Goal: Information Seeking & Learning: Learn about a topic

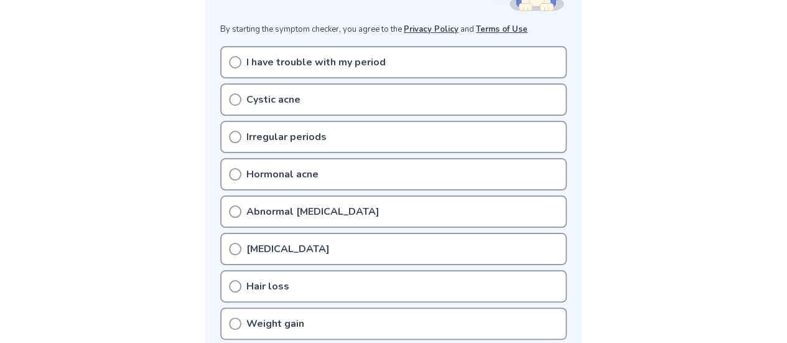
scroll to position [240, 0]
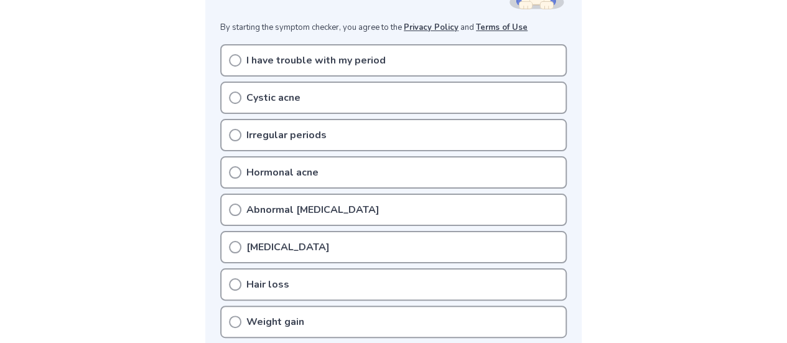
click at [297, 67] on p "I have trouble with my period" at bounding box center [315, 60] width 139 height 15
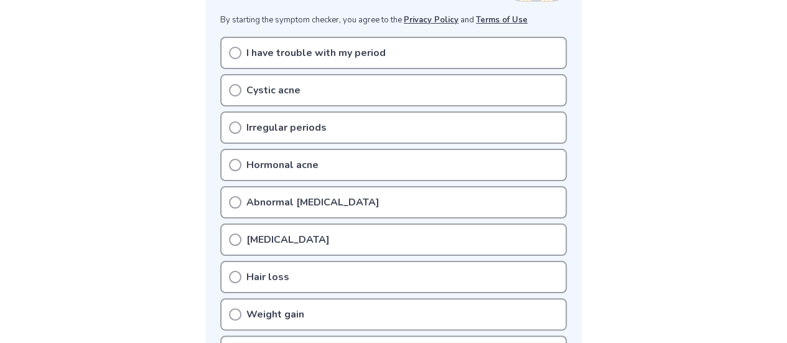
scroll to position [245, 0]
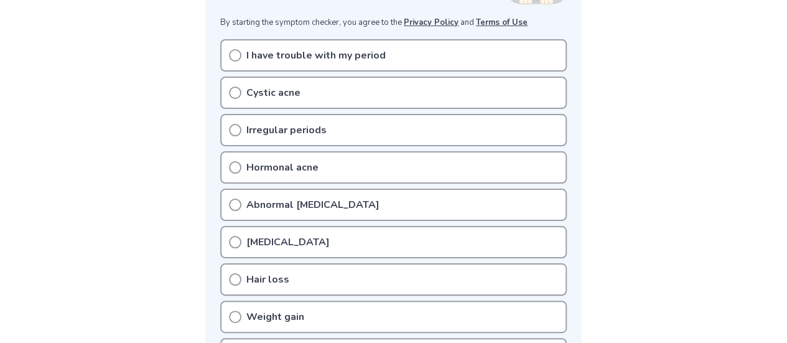
click at [268, 132] on p "Irregular periods" at bounding box center [286, 130] width 80 height 15
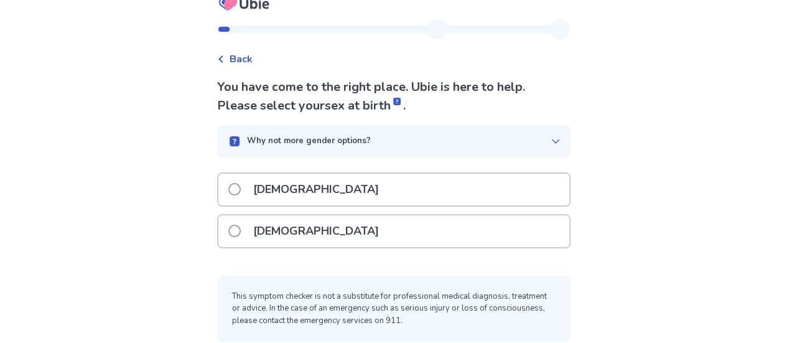
scroll to position [26, 0]
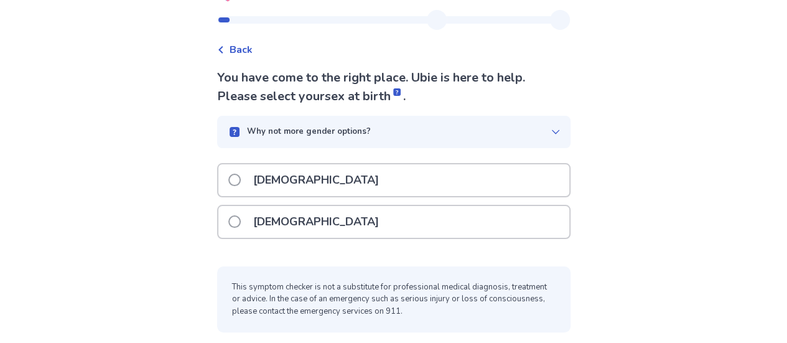
click at [239, 224] on span at bounding box center [234, 221] width 12 height 12
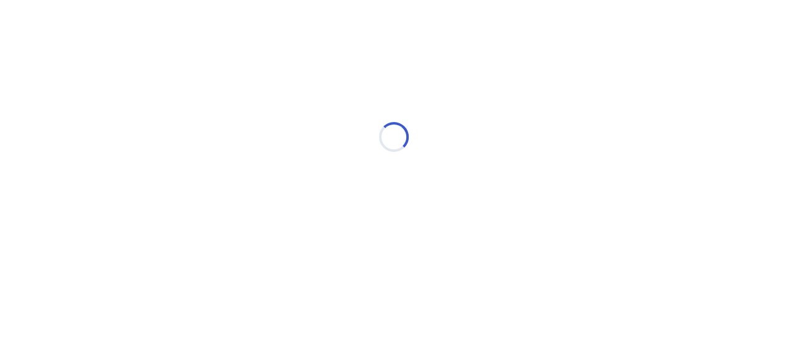
scroll to position [0, 0]
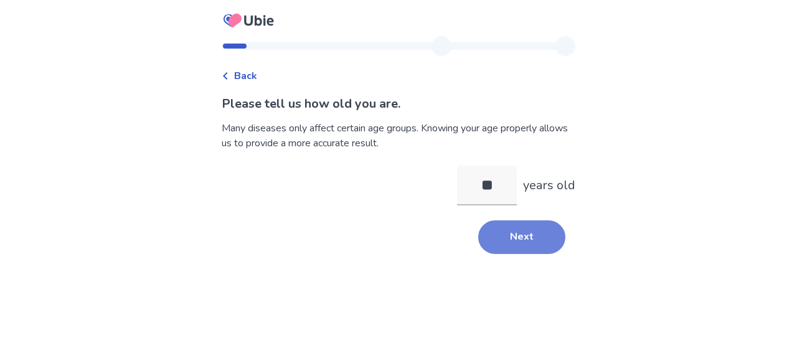
type input "**"
click at [550, 246] on button "Next" at bounding box center [521, 237] width 87 height 34
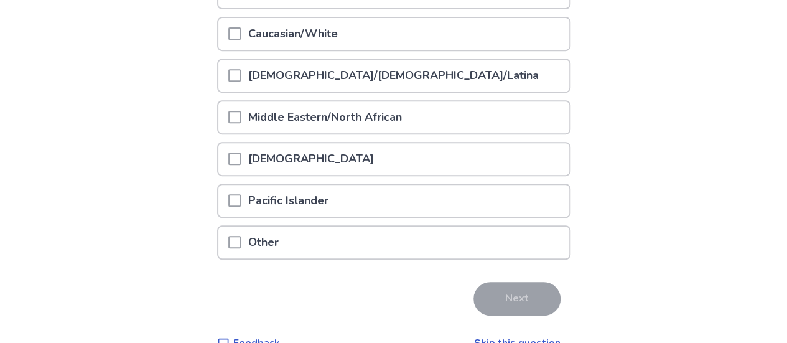
scroll to position [284, 0]
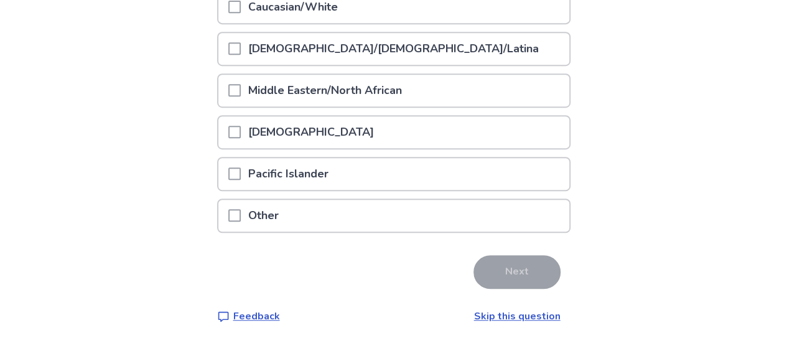
click at [264, 139] on p "Native American" at bounding box center [311, 132] width 141 height 32
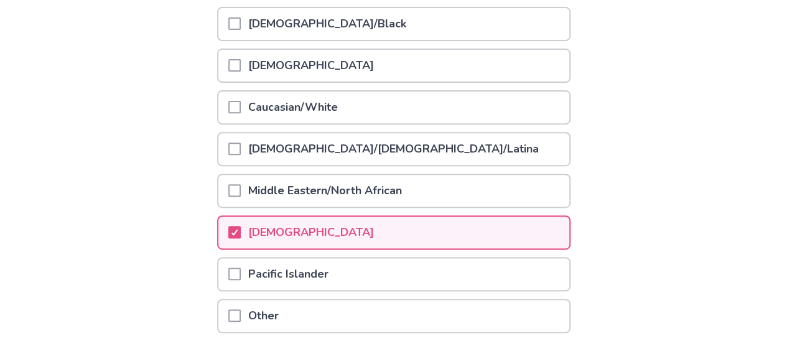
scroll to position [180, 0]
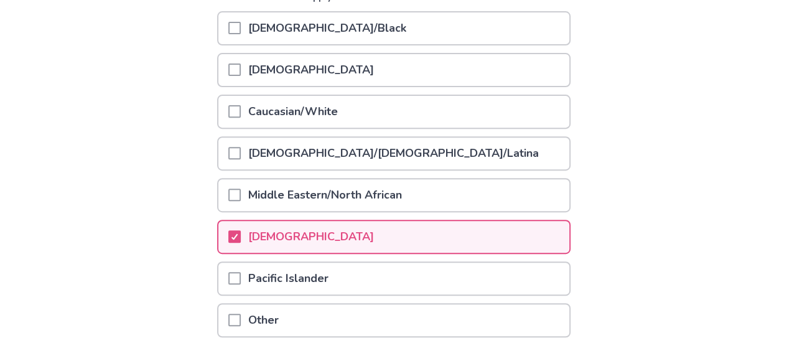
click at [249, 123] on p "Caucasian/White" at bounding box center [293, 112] width 105 height 32
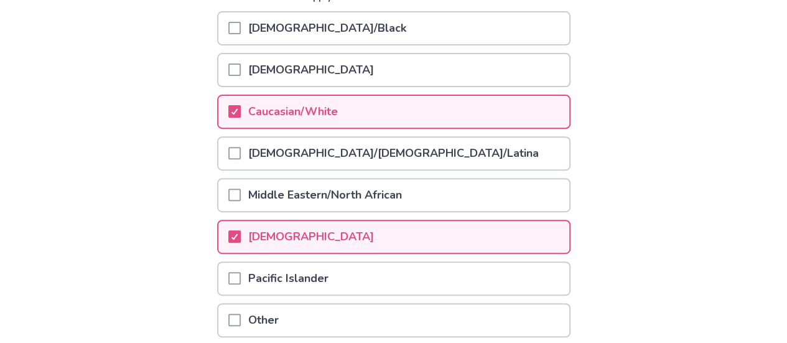
click at [241, 151] on span at bounding box center [234, 153] width 12 height 12
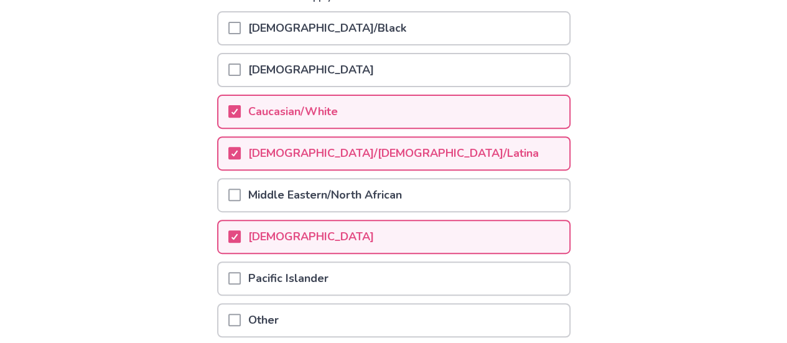
scroll to position [284, 0]
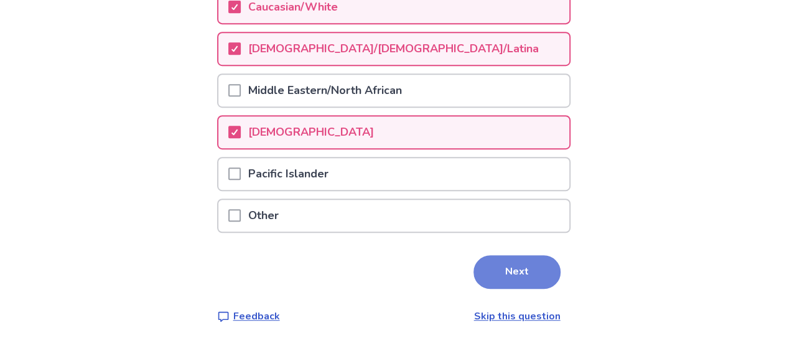
click at [512, 272] on button "Next" at bounding box center [517, 272] width 87 height 34
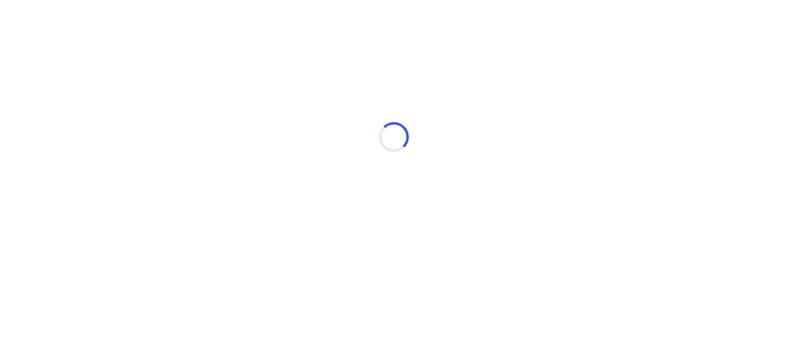
scroll to position [0, 0]
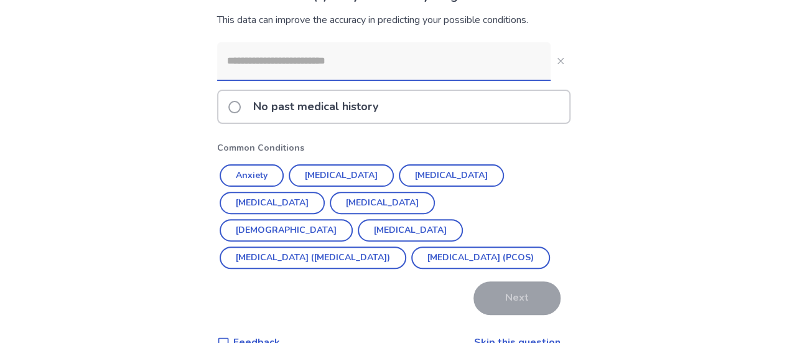
scroll to position [118, 0]
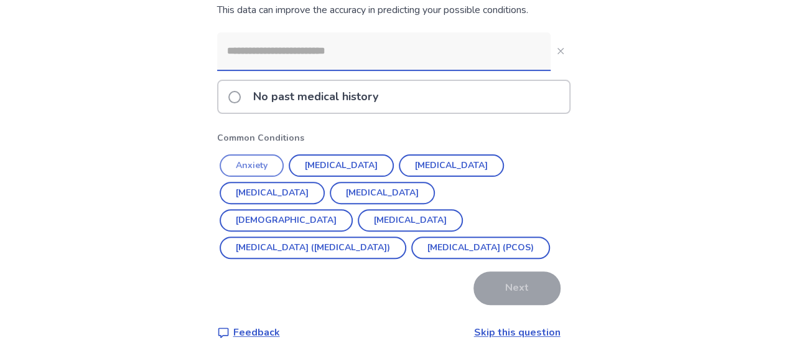
click at [255, 165] on button "Anxiety" at bounding box center [252, 165] width 64 height 22
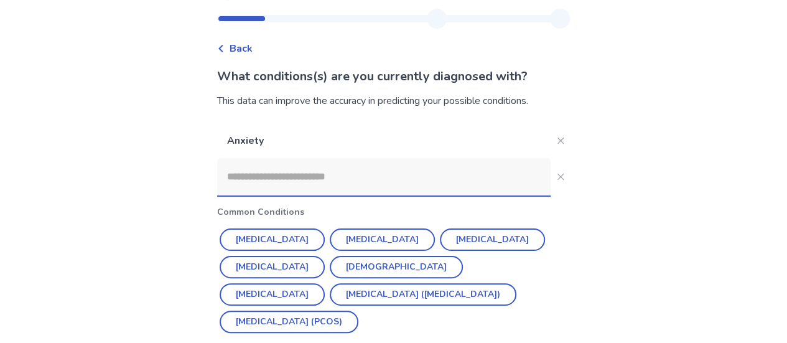
scroll to position [28, 0]
click at [556, 138] on button "Close" at bounding box center [561, 140] width 20 height 20
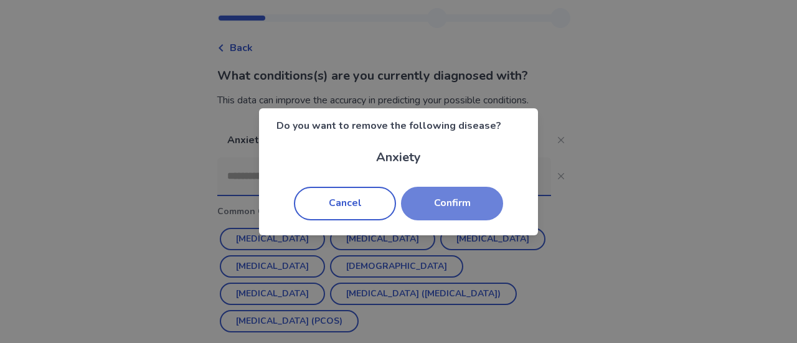
click at [445, 215] on button "Confirm" at bounding box center [452, 204] width 102 height 34
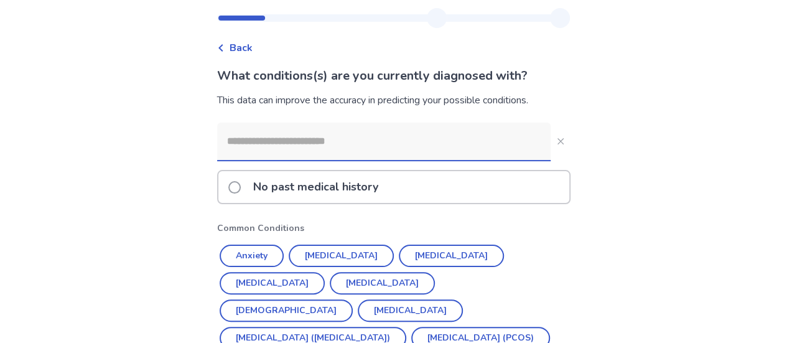
scroll to position [134, 0]
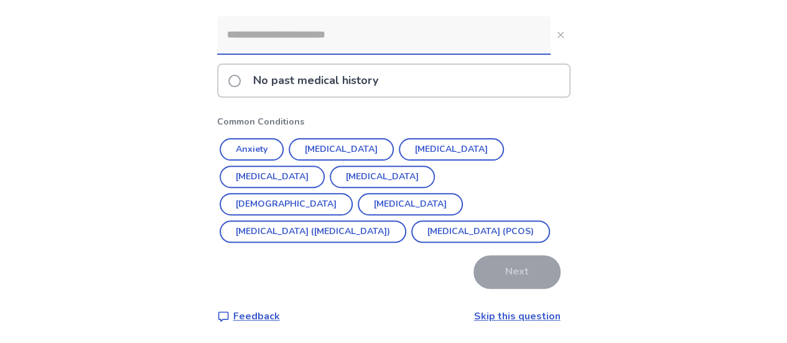
click at [288, 87] on p "No past medical history" at bounding box center [316, 81] width 140 height 32
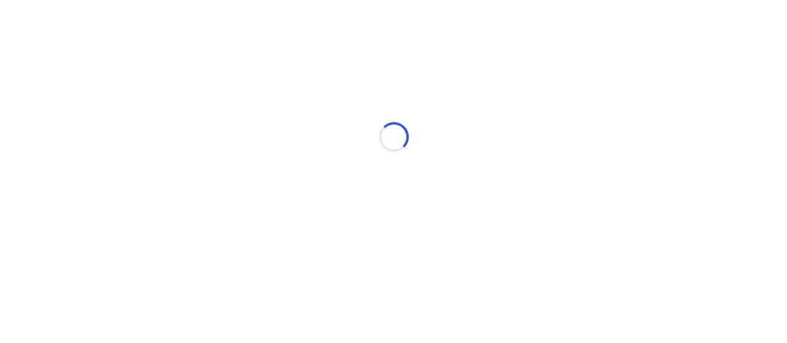
scroll to position [0, 0]
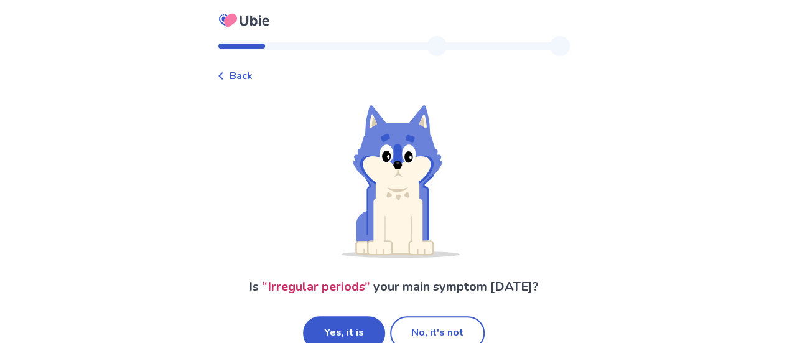
scroll to position [26, 0]
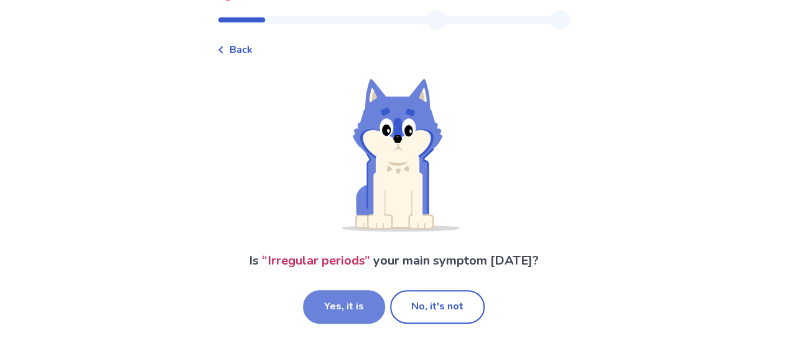
click at [353, 314] on button "Yes, it is" at bounding box center [344, 307] width 82 height 34
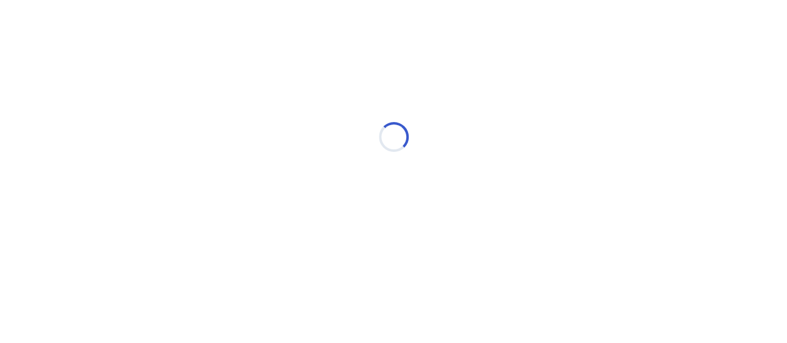
scroll to position [0, 0]
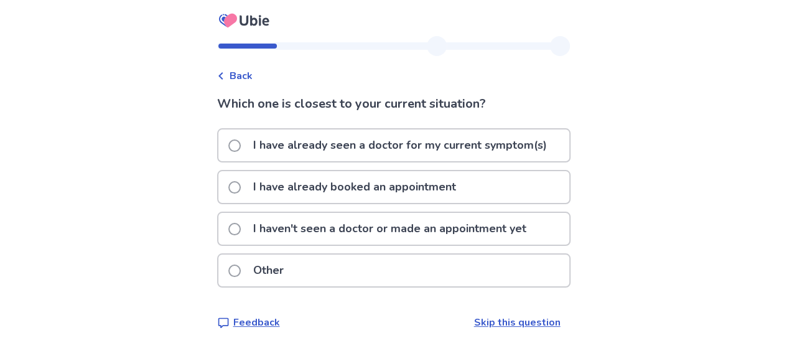
scroll to position [6, 0]
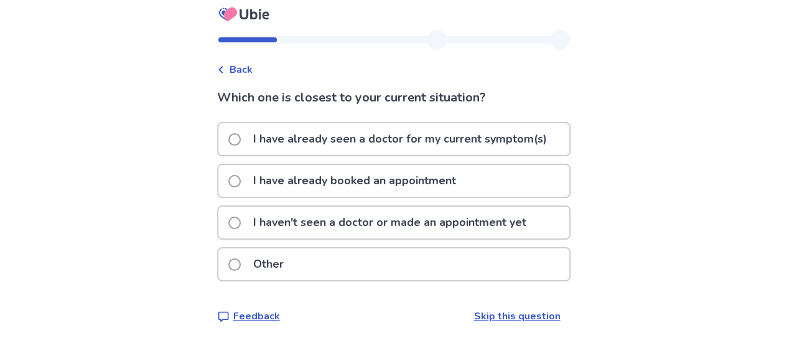
click at [337, 218] on p "I haven't seen a doctor or made an appointment yet" at bounding box center [390, 223] width 288 height 32
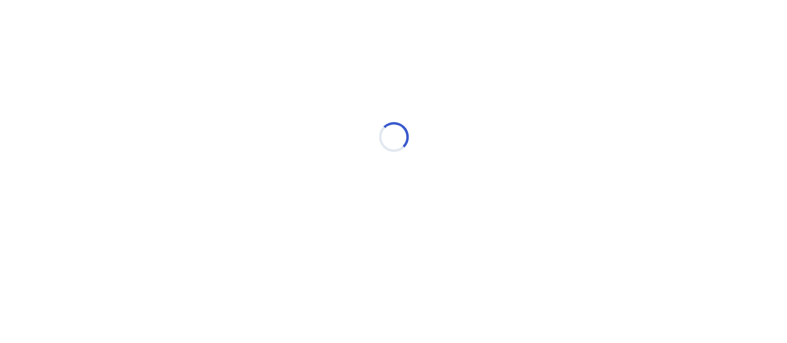
scroll to position [0, 0]
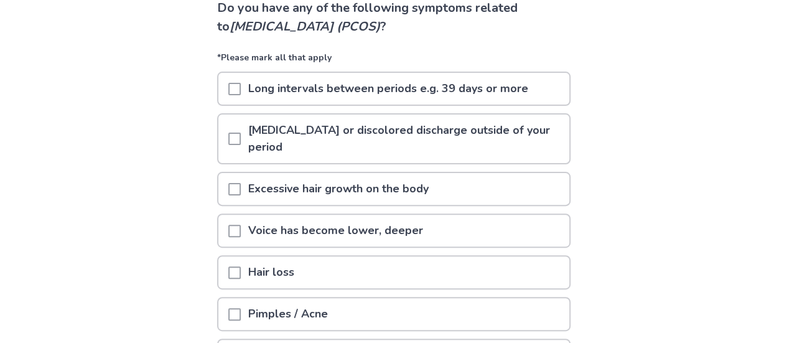
scroll to position [119, 0]
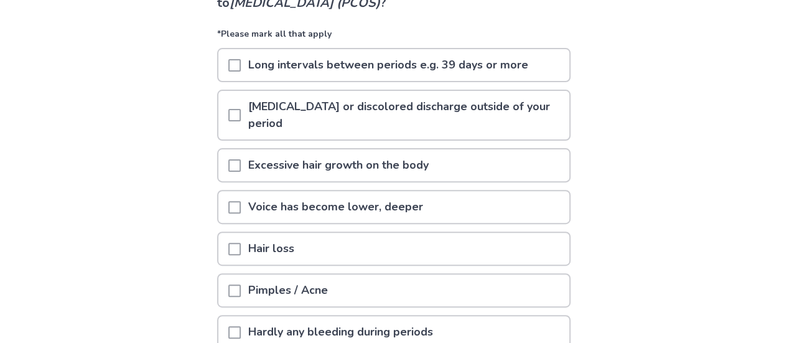
click at [238, 65] on span at bounding box center [234, 65] width 12 height 12
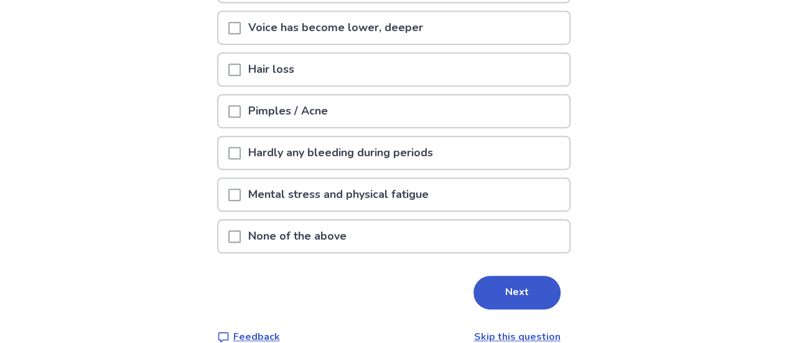
scroll to position [311, 0]
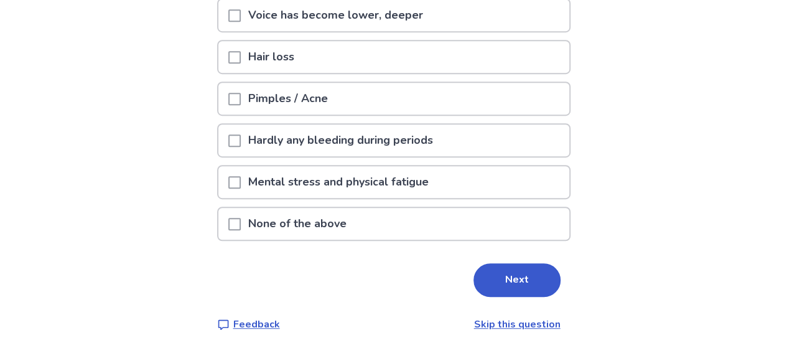
click at [241, 146] on span at bounding box center [234, 140] width 12 height 12
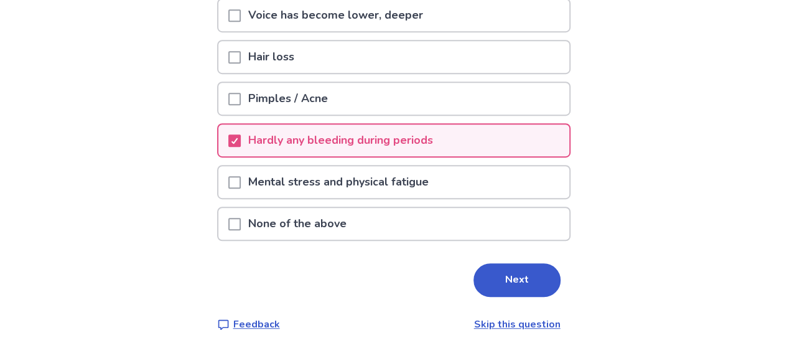
click at [241, 189] on div at bounding box center [234, 182] width 12 height 32
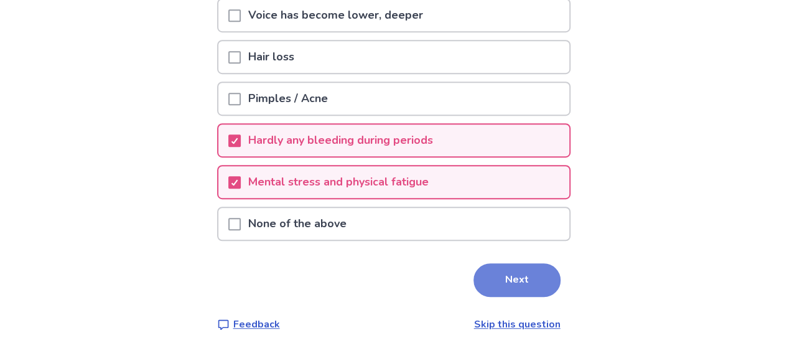
click at [531, 283] on button "Next" at bounding box center [517, 280] width 87 height 34
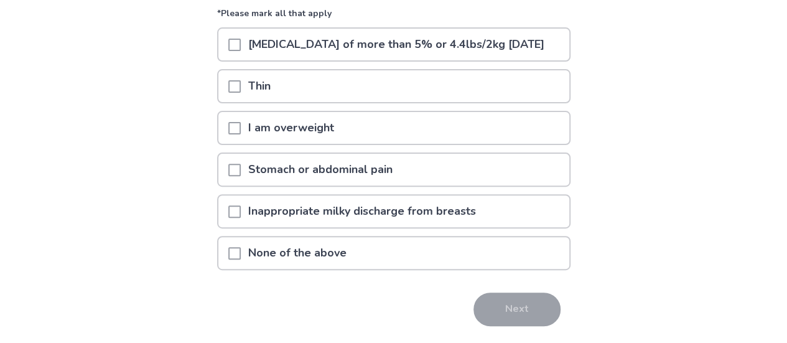
scroll to position [159, 0]
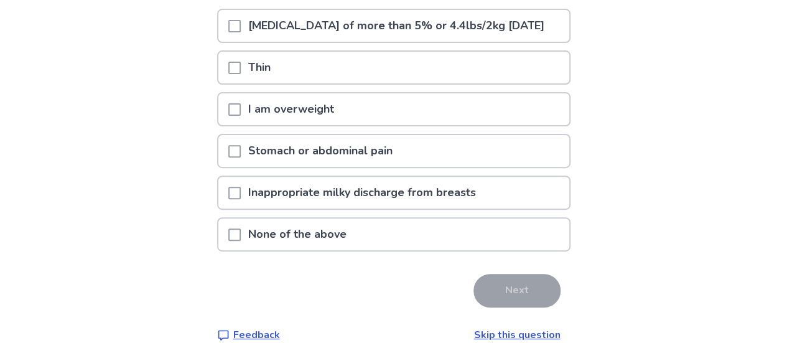
click at [234, 167] on div "Stomach or abdominal pain" at bounding box center [393, 151] width 351 height 32
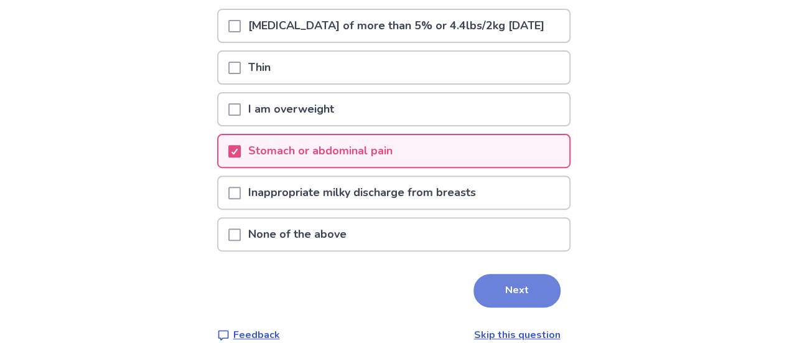
click at [488, 307] on button "Next" at bounding box center [517, 291] width 87 height 34
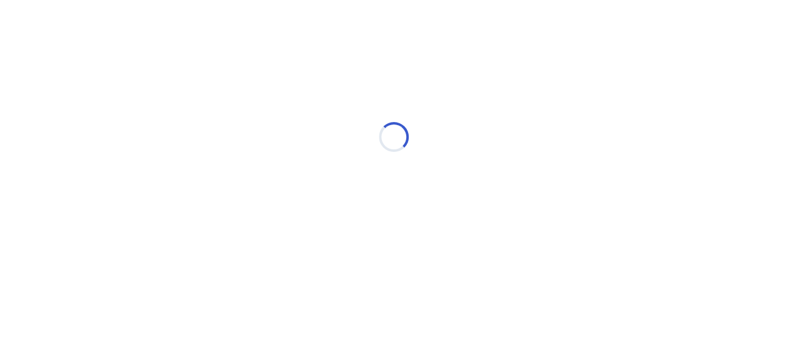
scroll to position [0, 0]
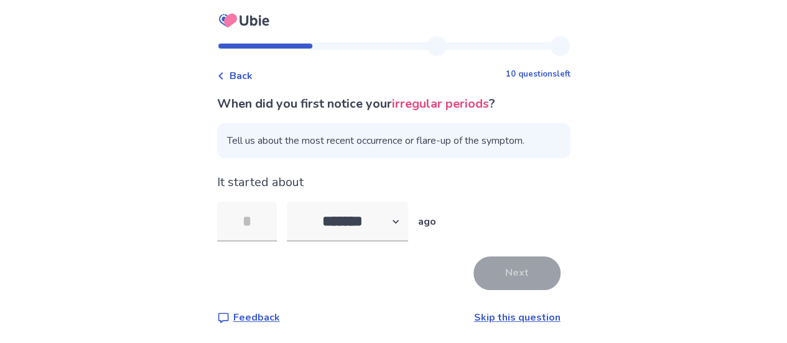
scroll to position [1, 0]
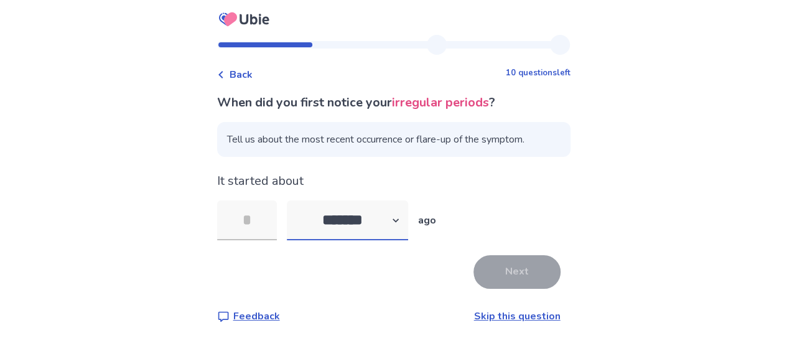
click at [394, 217] on select "******* ****** ******* ******** *******" at bounding box center [347, 220] width 121 height 40
select select "*"
click at [294, 200] on select "******* ****** ******* ******** *******" at bounding box center [347, 220] width 121 height 40
click at [267, 227] on input "tel" at bounding box center [247, 220] width 60 height 40
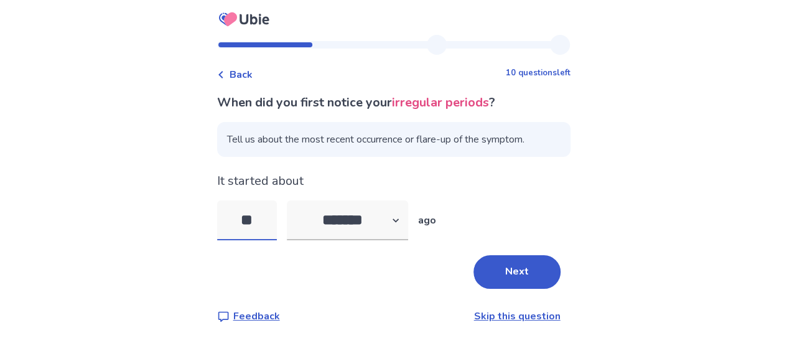
type input "*"
type input "**"
click at [505, 284] on button "Next" at bounding box center [517, 272] width 87 height 34
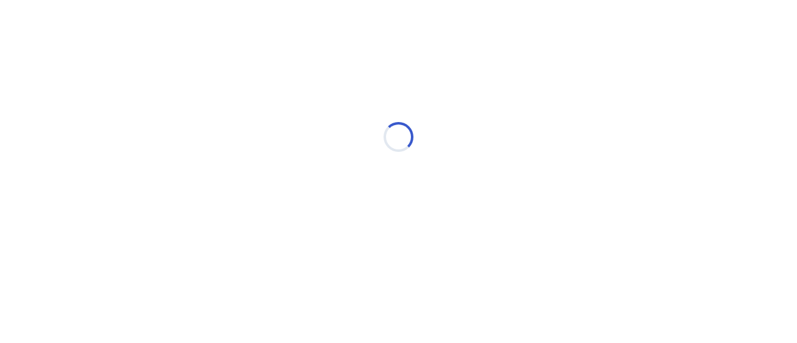
select select "*"
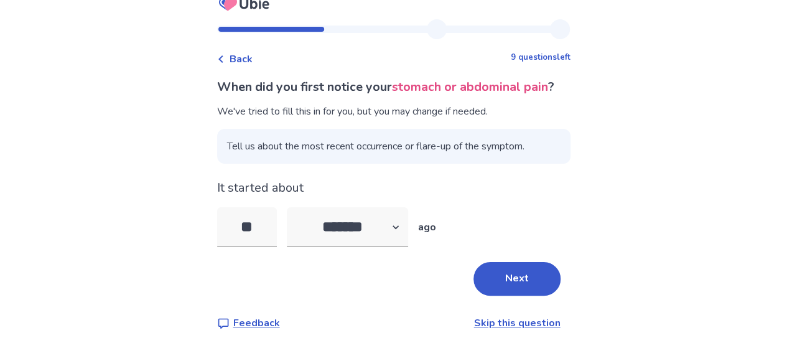
scroll to position [17, 0]
drag, startPoint x: 264, startPoint y: 241, endPoint x: 253, endPoint y: 242, distance: 10.7
click at [253, 242] on input "**" at bounding box center [247, 227] width 60 height 40
type input "*"
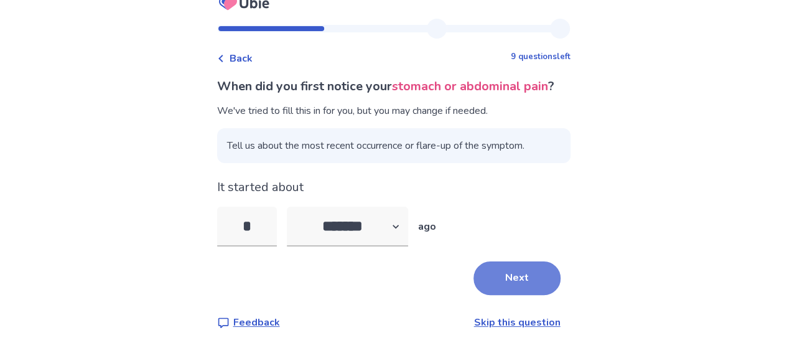
click at [497, 295] on button "Next" at bounding box center [517, 278] width 87 height 34
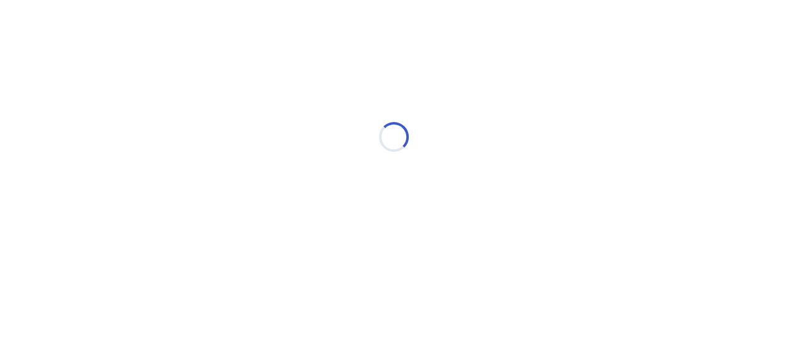
scroll to position [0, 0]
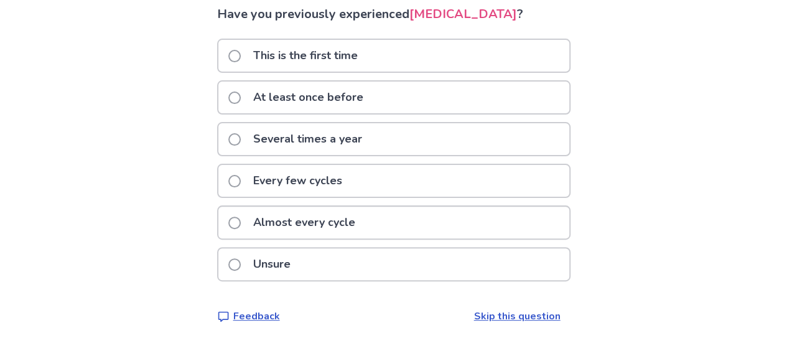
scroll to position [108, 0]
click at [234, 224] on div "Almost every cycle" at bounding box center [393, 222] width 351 height 32
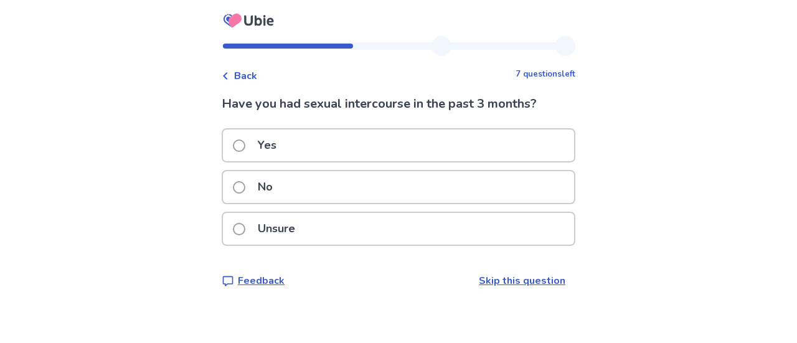
click at [258, 145] on p "Yes" at bounding box center [267, 145] width 34 height 32
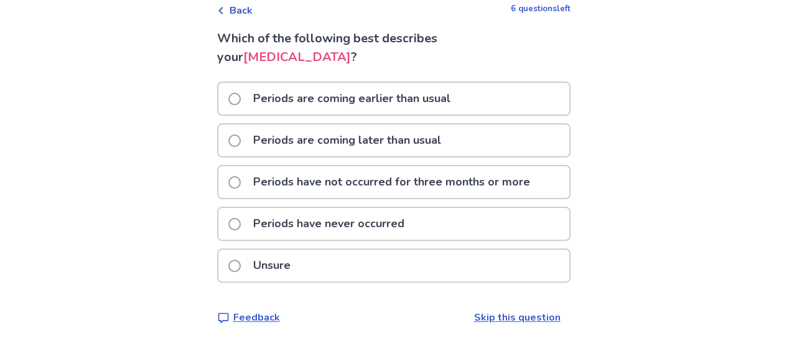
scroll to position [67, 0]
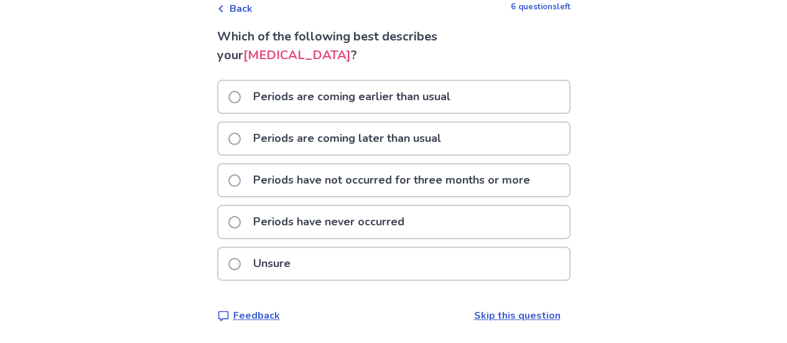
click at [241, 96] on span at bounding box center [234, 97] width 12 height 12
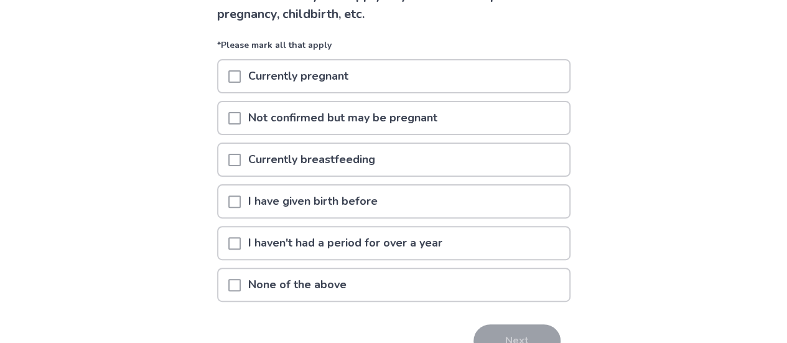
scroll to position [110, 0]
click at [241, 199] on span at bounding box center [234, 200] width 12 height 12
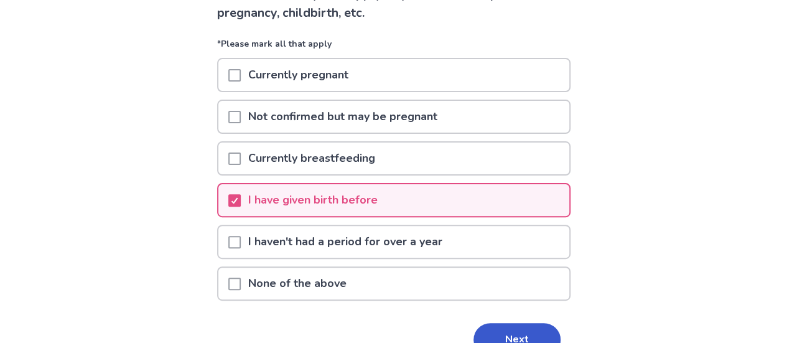
scroll to position [178, 0]
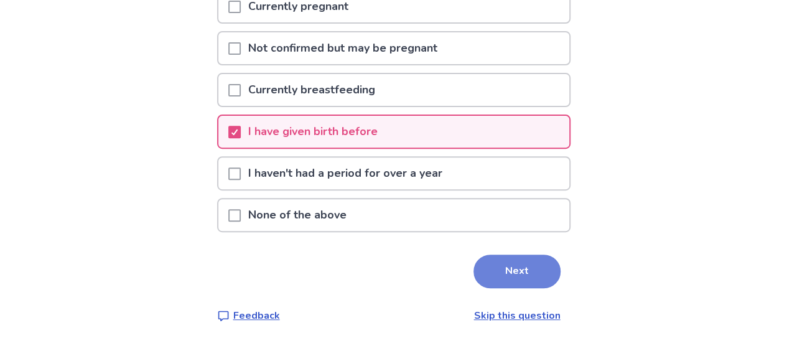
click at [518, 272] on button "Next" at bounding box center [517, 272] width 87 height 34
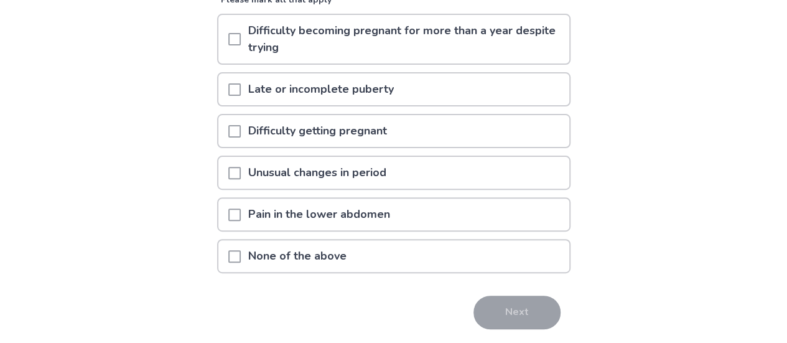
scroll to position [136, 0]
click at [241, 173] on span at bounding box center [234, 172] width 12 height 12
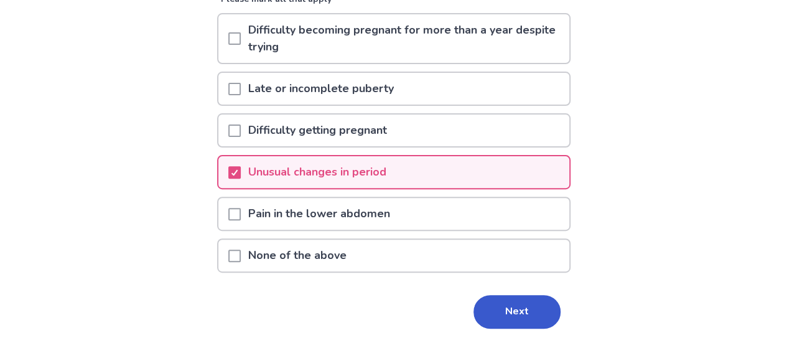
click at [241, 208] on span at bounding box center [234, 214] width 12 height 12
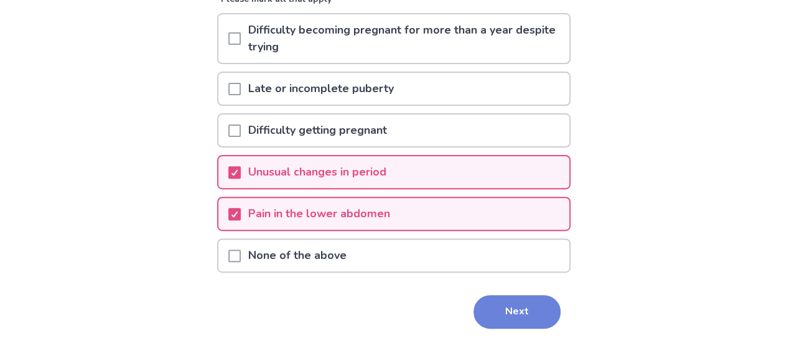
click at [510, 317] on button "Next" at bounding box center [517, 312] width 87 height 34
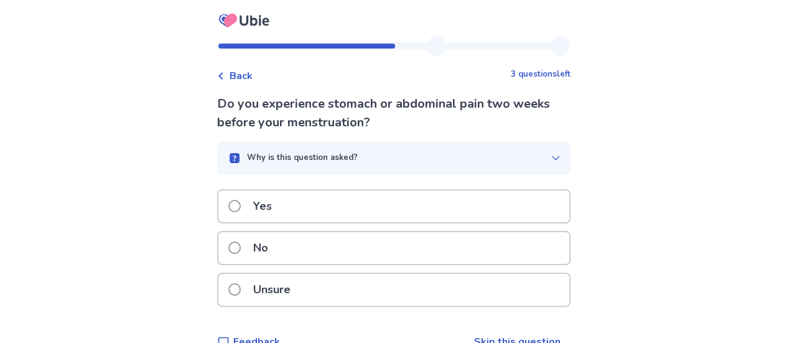
scroll to position [26, 0]
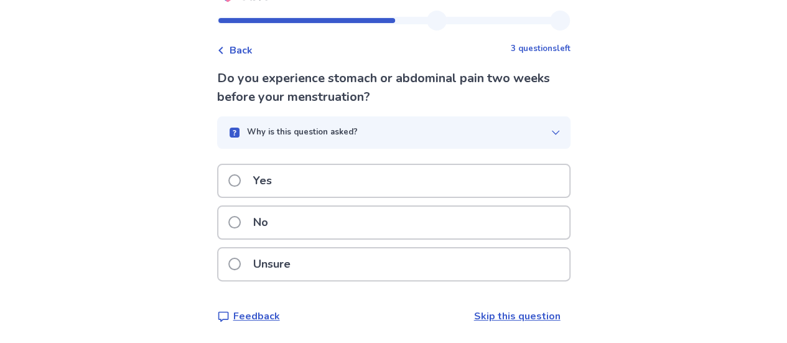
click at [238, 177] on span at bounding box center [234, 180] width 12 height 12
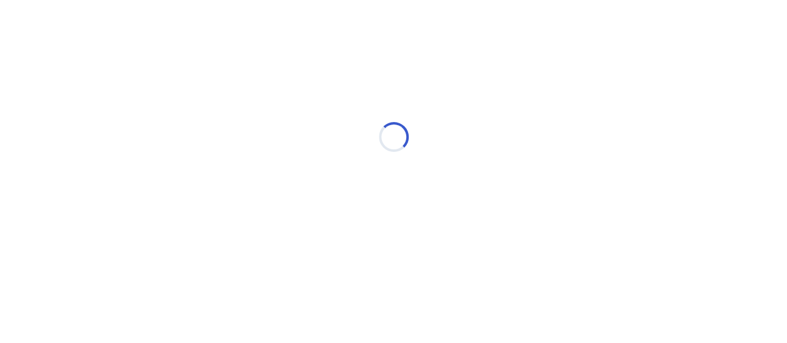
scroll to position [0, 0]
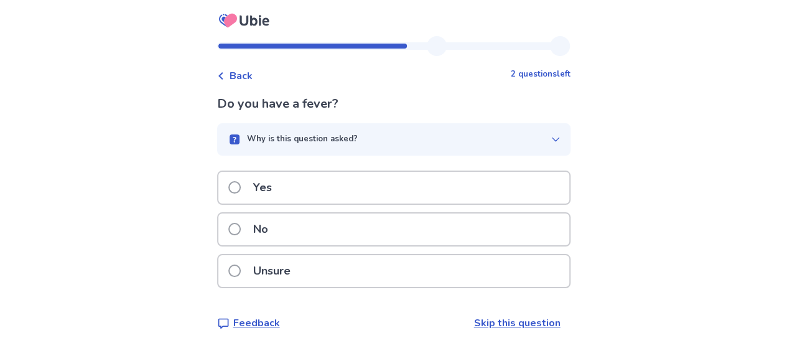
click at [242, 218] on label "No" at bounding box center [251, 229] width 47 height 32
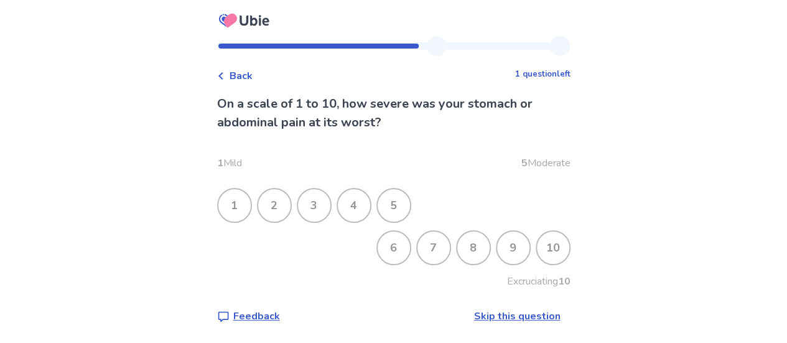
click at [461, 252] on div "8" at bounding box center [473, 248] width 32 height 32
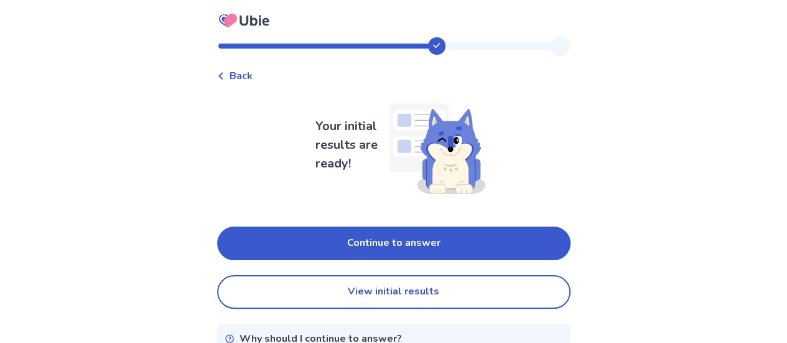
scroll to position [50, 0]
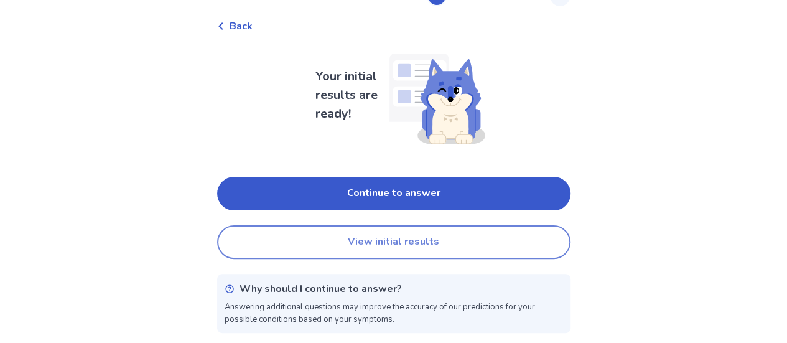
click at [398, 241] on button "View initial results" at bounding box center [394, 242] width 354 height 34
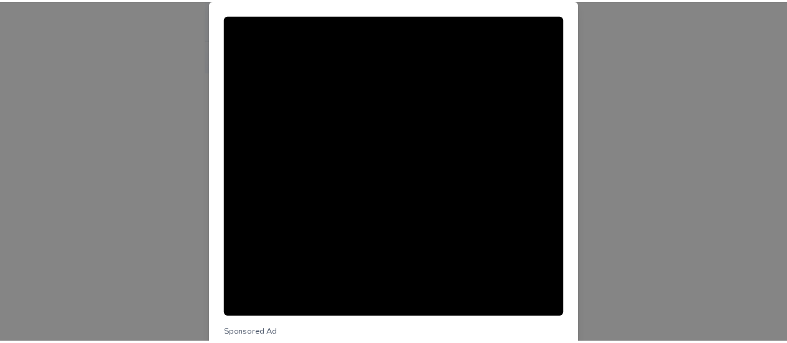
scroll to position [174, 0]
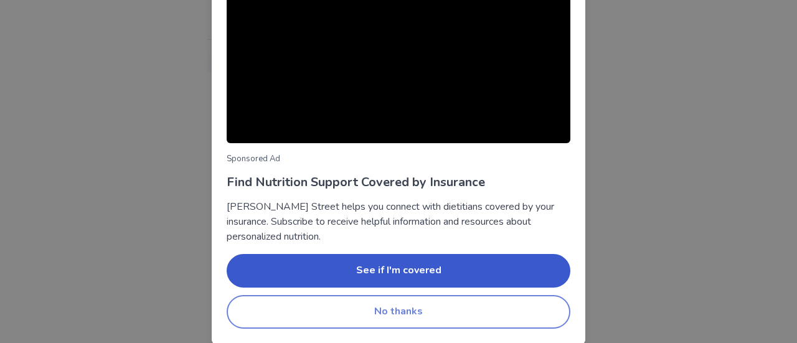
click at [401, 322] on button "No thanks" at bounding box center [399, 312] width 344 height 34
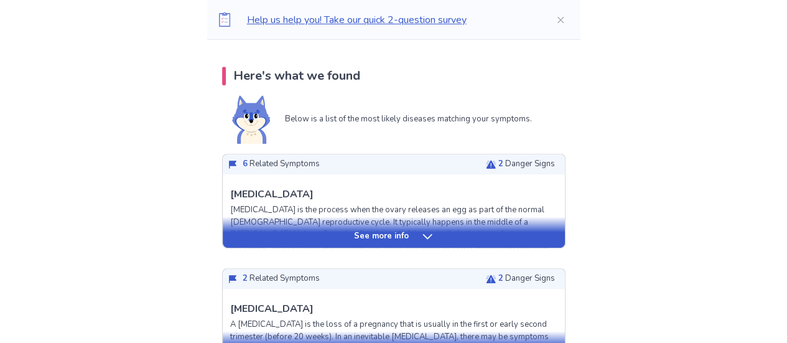
scroll to position [0, 0]
